Goal: Task Accomplishment & Management: Manage account settings

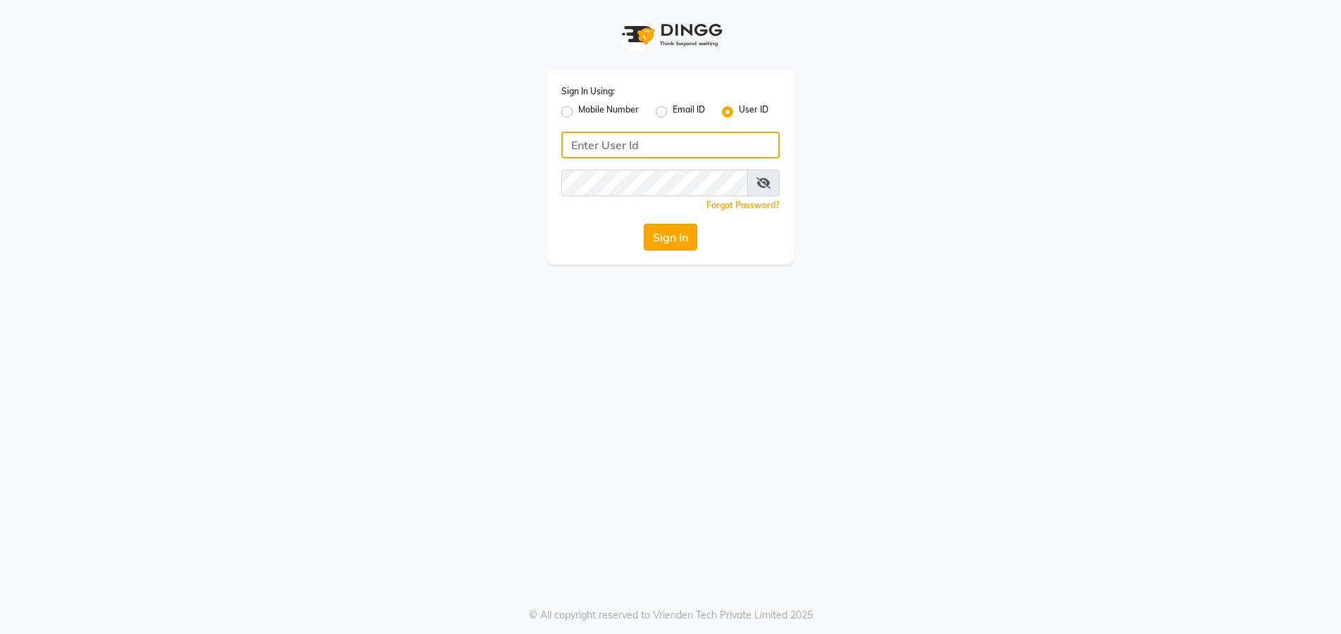
type input "kunal@123"
click at [684, 229] on button "Sign In" at bounding box center [671, 237] width 54 height 27
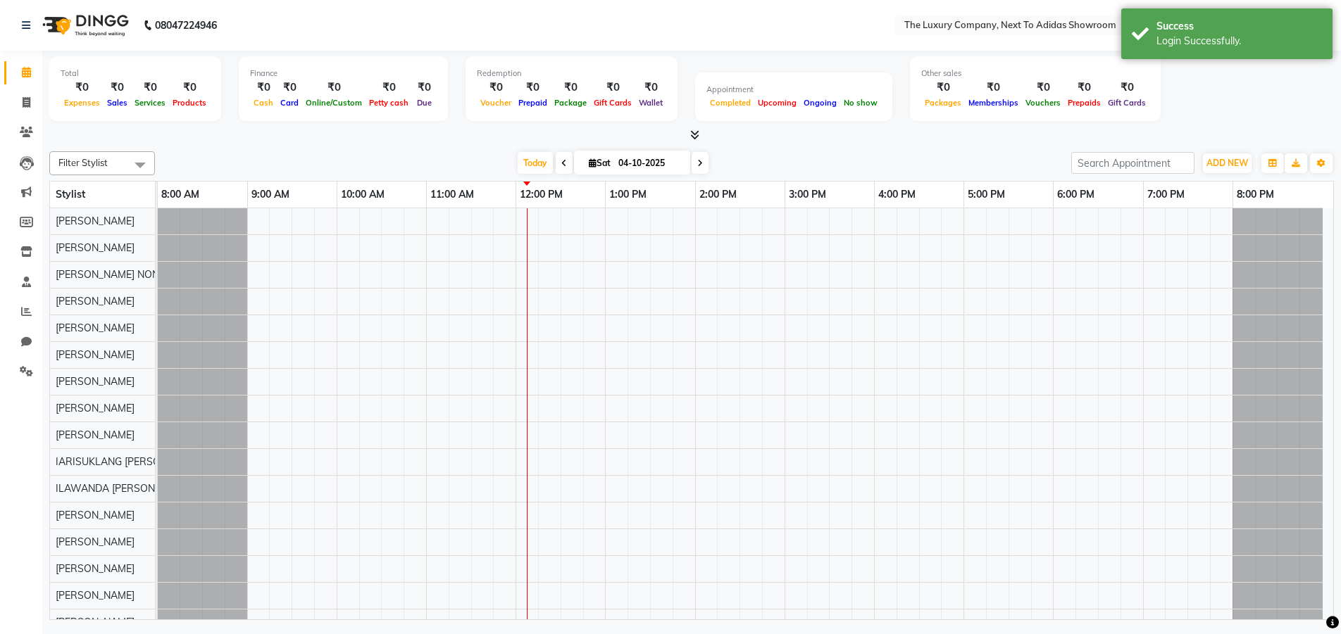
select select "en"
